Goal: Information Seeking & Learning: Find specific fact

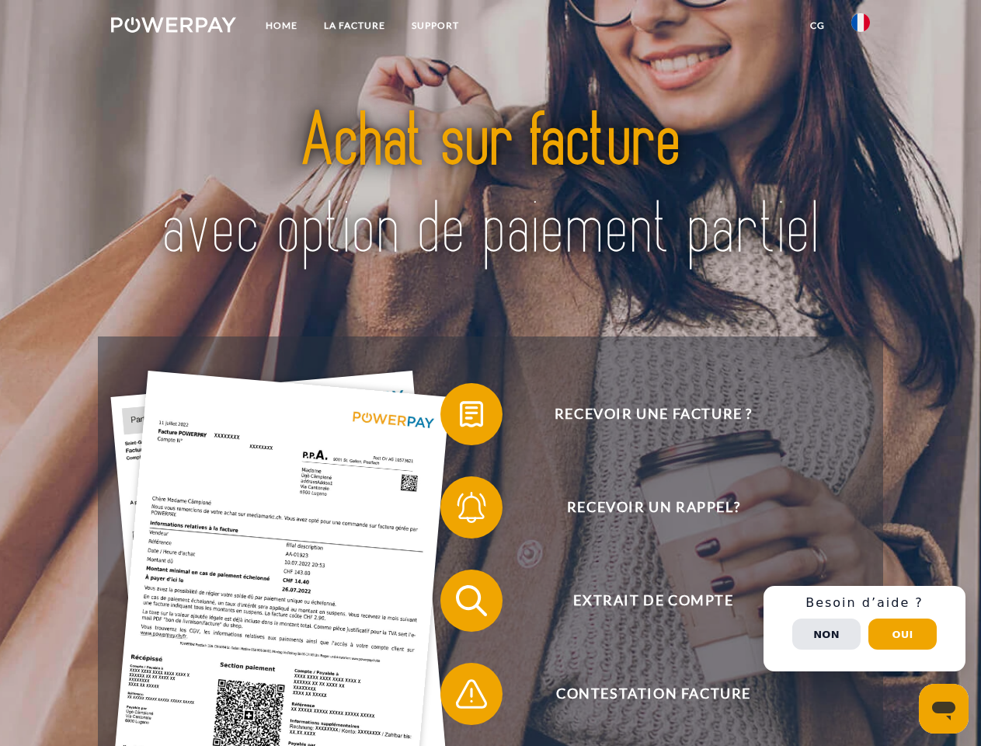
click at [173, 27] on img at bounding box center [173, 25] width 125 height 16
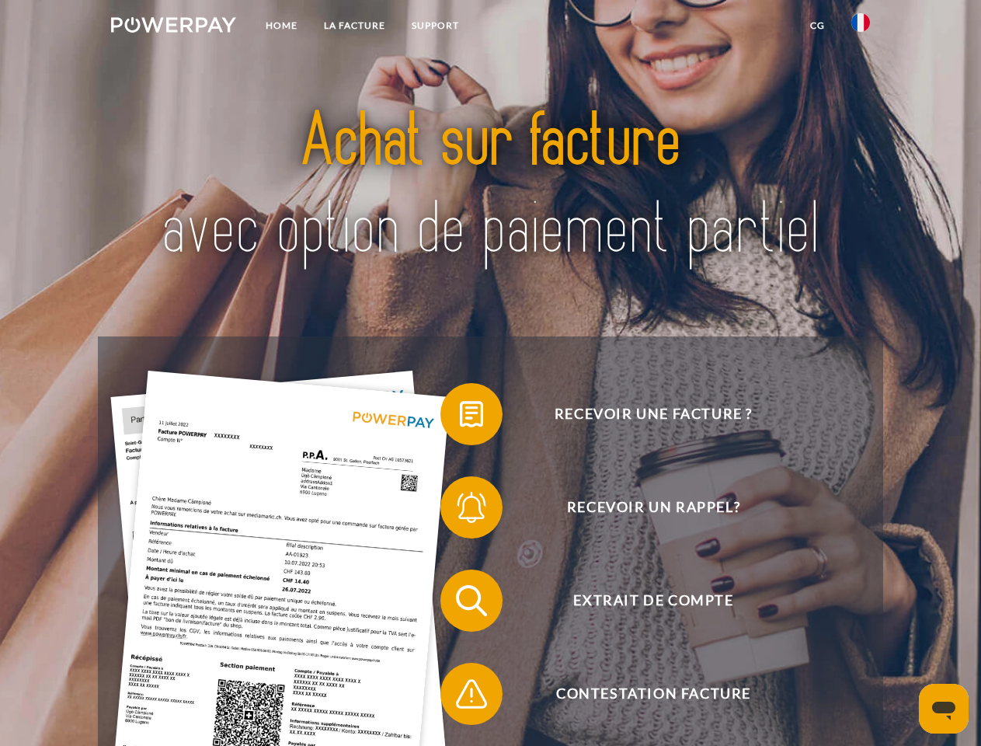
click at [861, 27] on img at bounding box center [860, 22] width 19 height 19
click at [817, 26] on link "CG" at bounding box center [817, 26] width 41 height 28
click at [460, 417] on span at bounding box center [448, 414] width 78 height 78
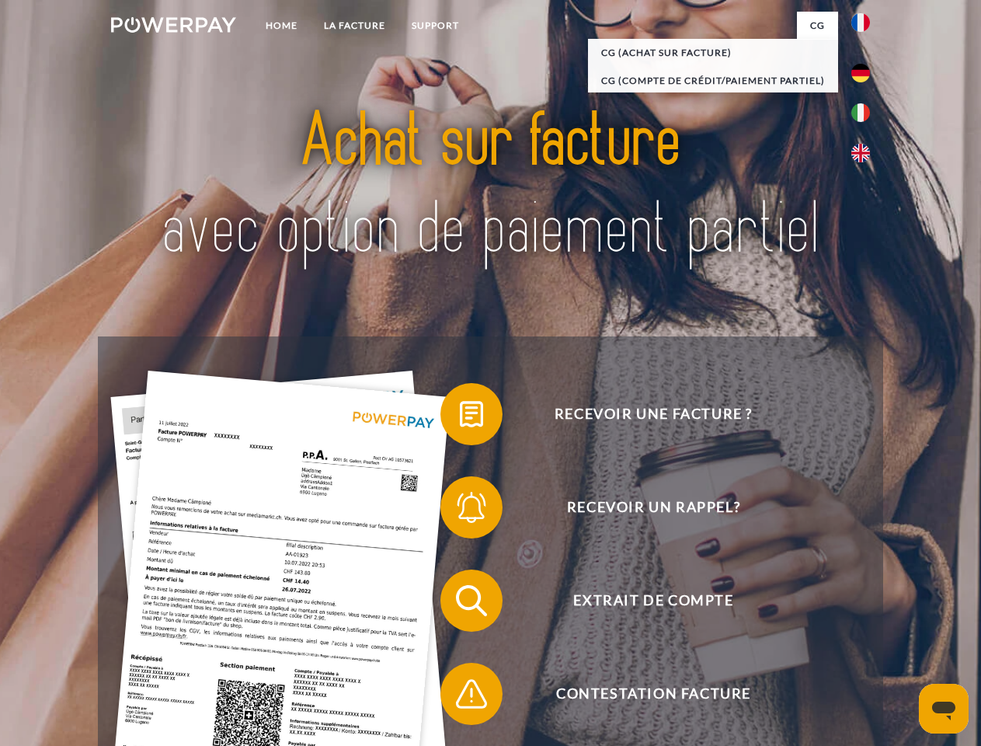
click at [460, 510] on span at bounding box center [448, 507] width 78 height 78
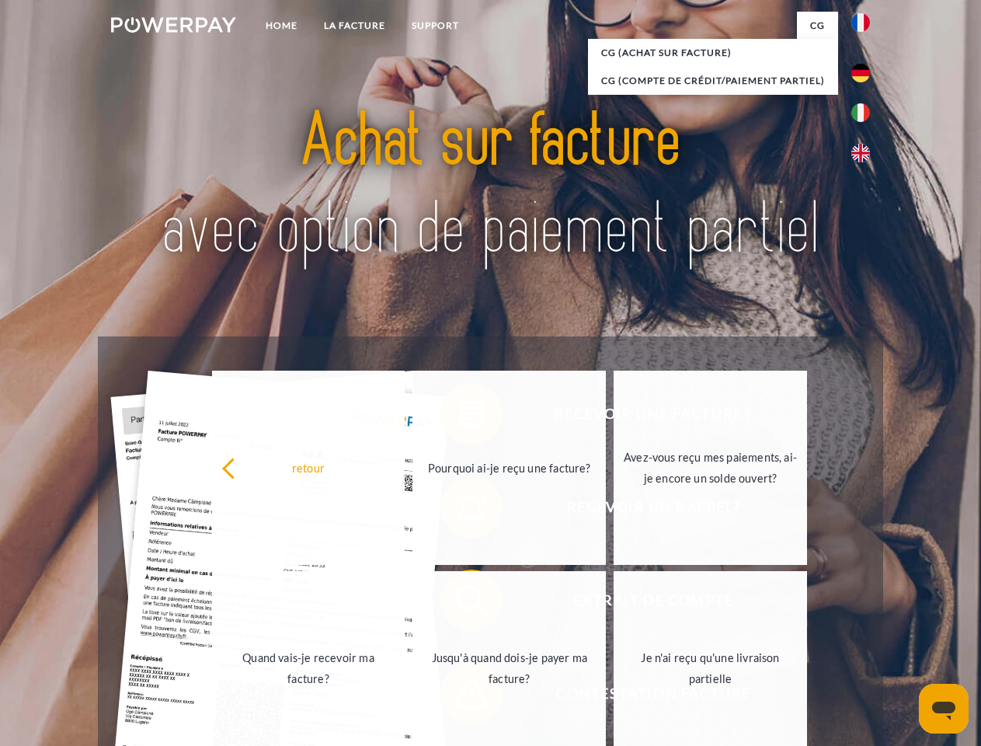
click at [460, 604] on link "Jusqu'à quand dois-je payer ma facture?" at bounding box center [509, 668] width 193 height 194
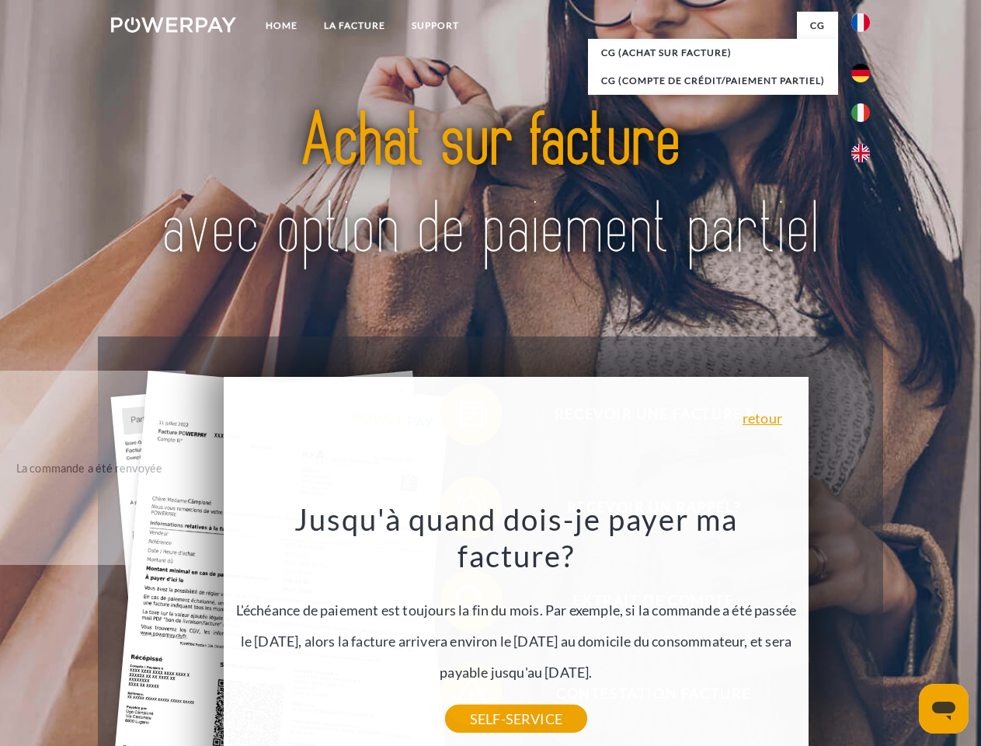
click at [865, 628] on div "Recevoir une facture ? Recevoir un rappel? Extrait de compte retour" at bounding box center [490, 647] width 785 height 622
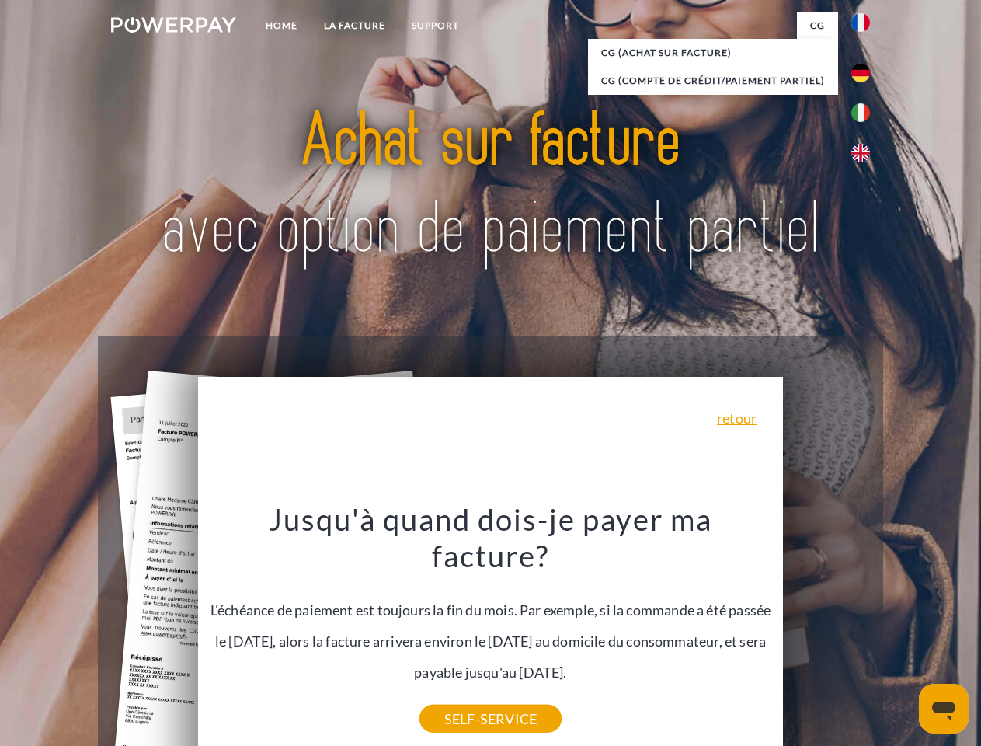
click at [827, 632] on span "Extrait de compte" at bounding box center [653, 600] width 381 height 62
click at [903, 634] on header "Home LA FACTURE Support" at bounding box center [490, 536] width 981 height 1073
